Goal: Task Accomplishment & Management: Complete application form

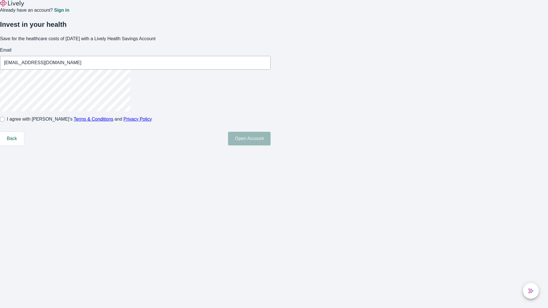
click at [5, 122] on input "I agree with Lively’s Terms & Conditions and Privacy Policy" at bounding box center [2, 119] width 5 height 5
checkbox input "true"
click at [271, 146] on button "Open Account" at bounding box center [249, 139] width 43 height 14
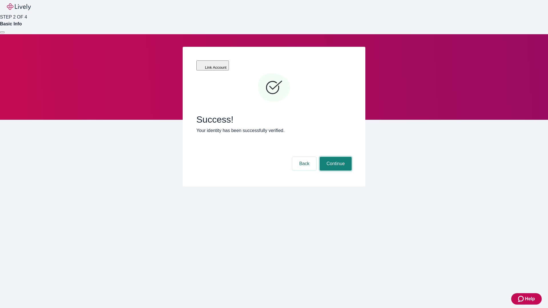
click at [335, 157] on button "Continue" at bounding box center [336, 164] width 32 height 14
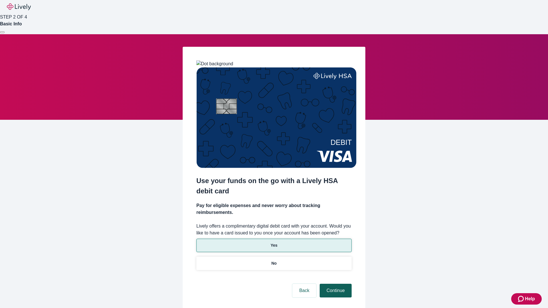
click at [274, 243] on p "Yes" at bounding box center [274, 246] width 7 height 6
click at [335, 284] on button "Continue" at bounding box center [336, 291] width 32 height 14
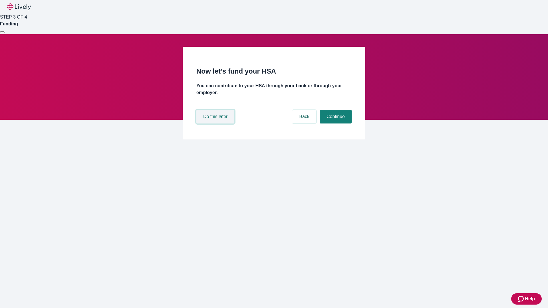
click at [216, 124] on button "Do this later" at bounding box center [216, 117] width 38 height 14
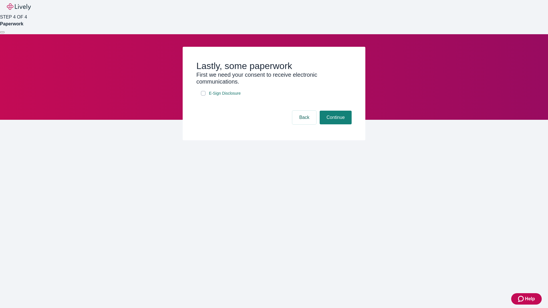
click at [203, 96] on input "E-Sign Disclosure" at bounding box center [203, 93] width 5 height 5
checkbox input "true"
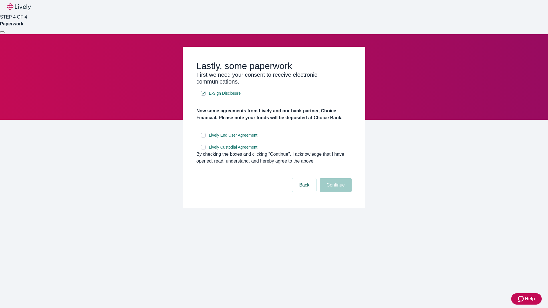
click at [203, 138] on input "Lively End User Agreement" at bounding box center [203, 135] width 5 height 5
checkbox input "true"
click at [203, 150] on input "Lively Custodial Agreement" at bounding box center [203, 147] width 5 height 5
checkbox input "true"
click at [335, 192] on button "Continue" at bounding box center [336, 186] width 32 height 14
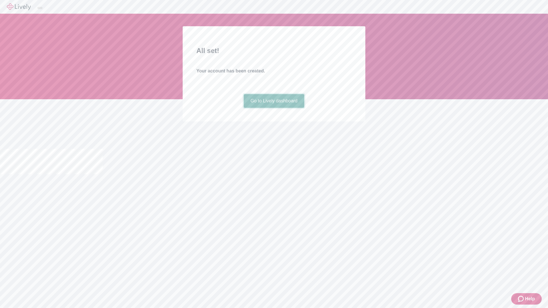
click at [274, 108] on link "Go to Lively dashboard" at bounding box center [274, 101] width 61 height 14
